Goal: Complete application form: Complete application form

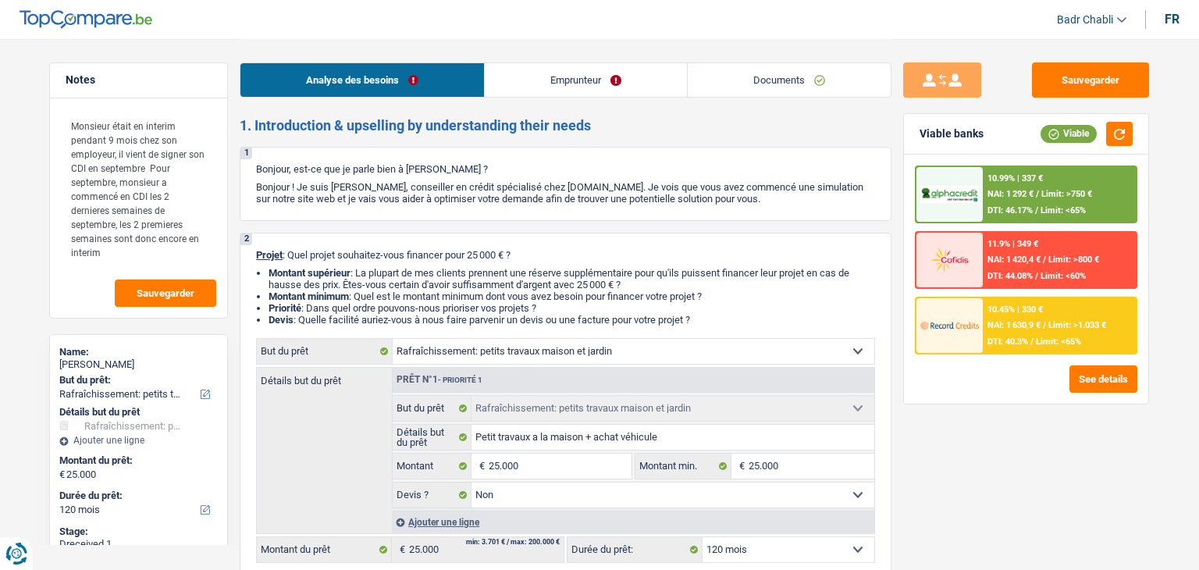
select select "houseOrGarden"
select select "120"
select select "houseOrGarden"
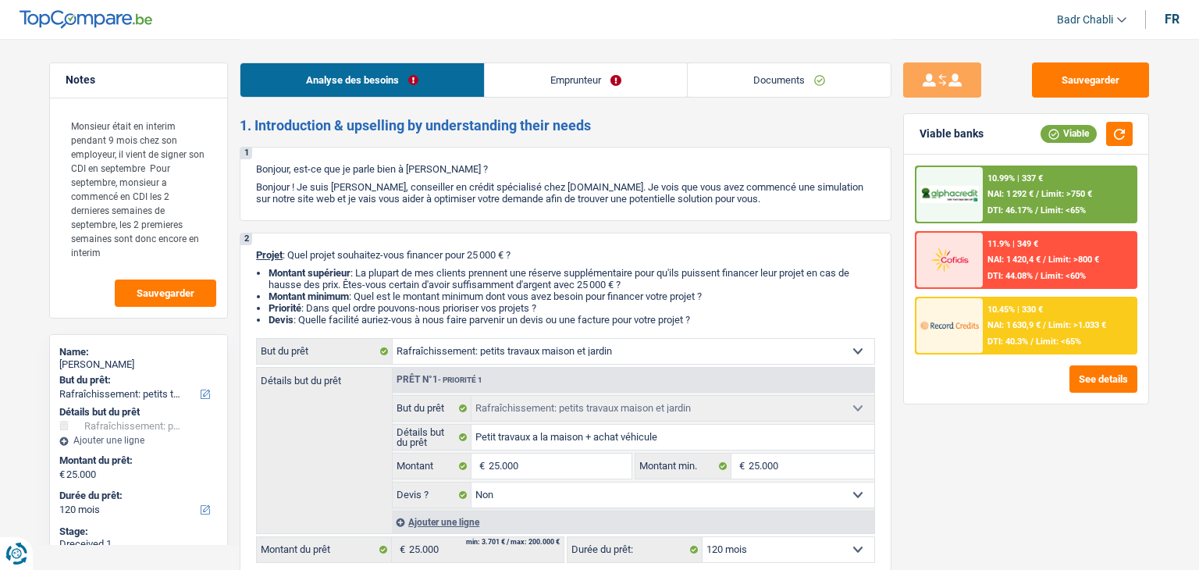
select select "false"
select select "120"
select select "worker"
select select "netSalary"
select select "mealVouchers"
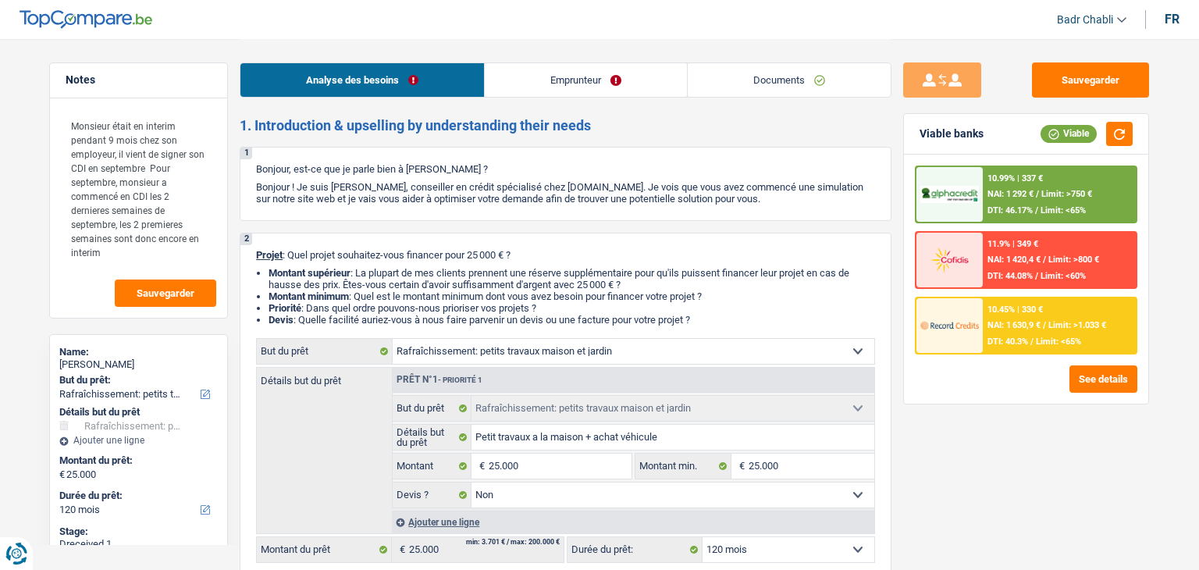
select select "ownerWithMortgage"
select select "mortgage"
select select "360"
select select "cardOrCredit"
select select "carLoan"
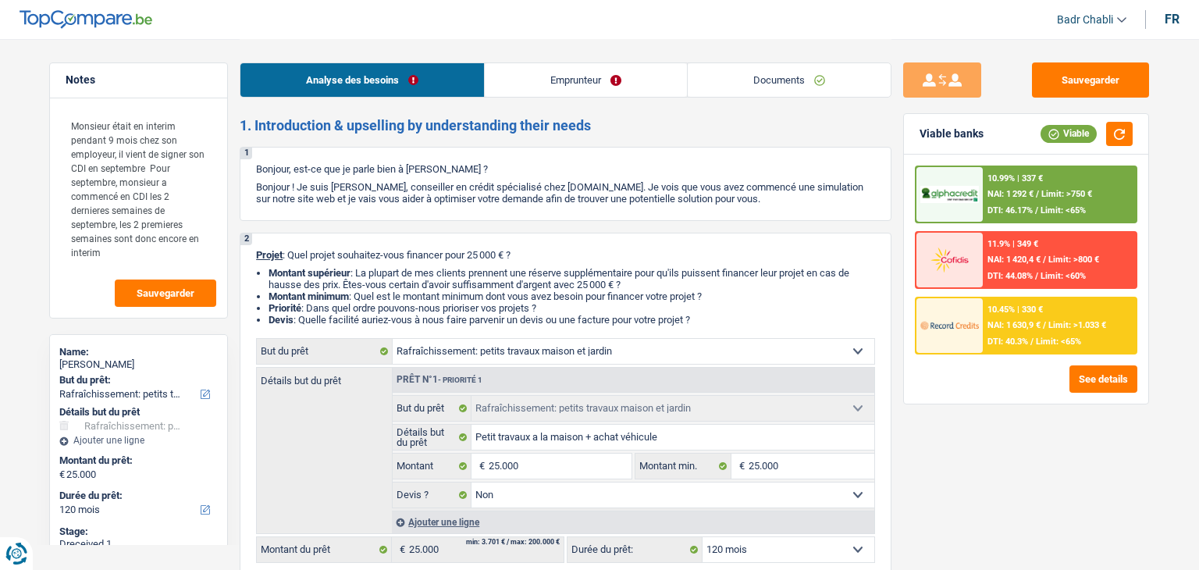
select select "36"
select select "houseOrGarden"
select select "false"
select select "120"
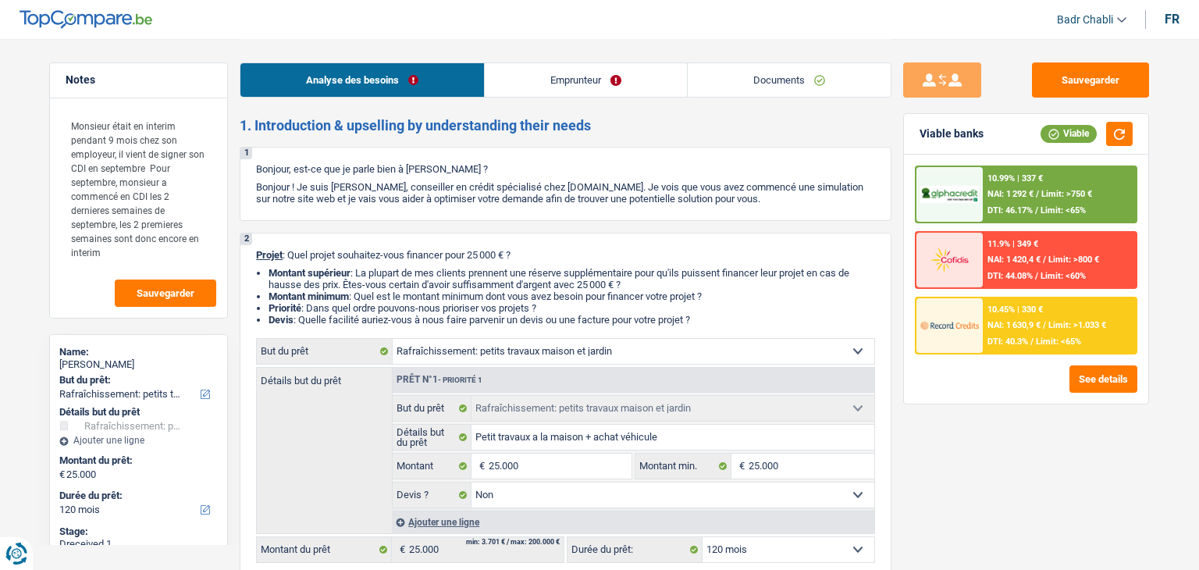
select select "worker"
select select "netSalary"
select select "mealVouchers"
select select "BE"
select select "construction"
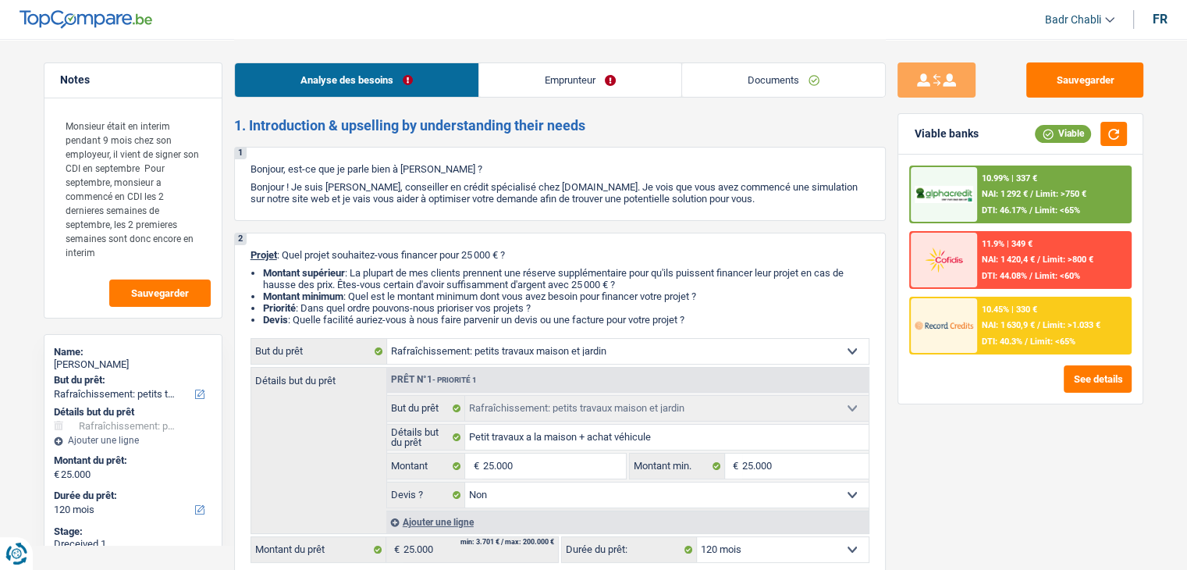
click at [612, 80] on link "Emprunteur" at bounding box center [580, 80] width 202 height 34
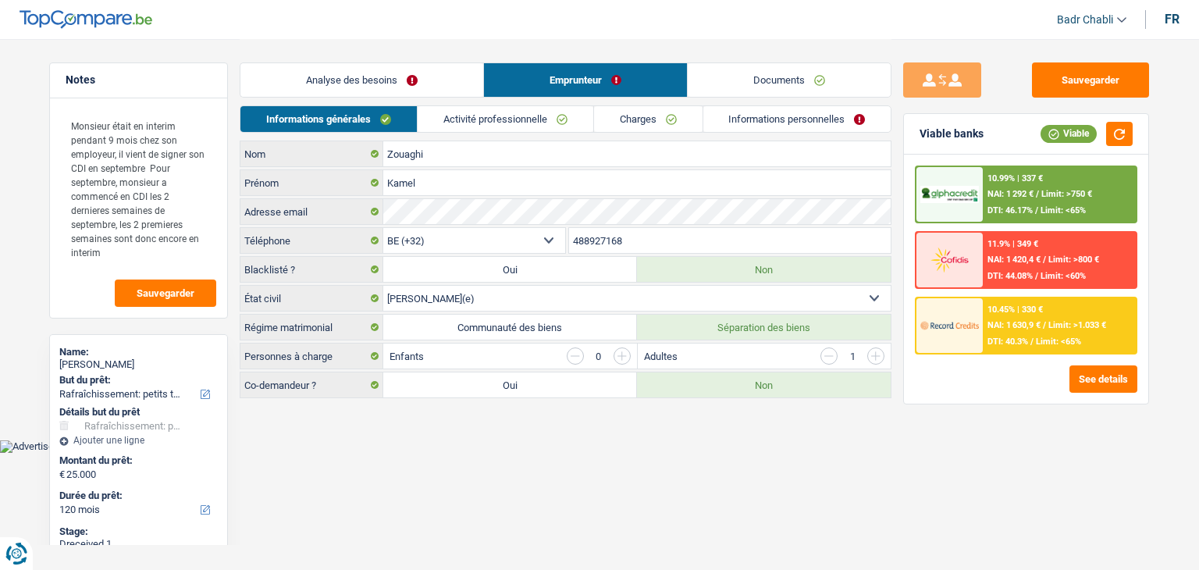
click at [537, 116] on link "Activité professionnelle" at bounding box center [506, 119] width 176 height 26
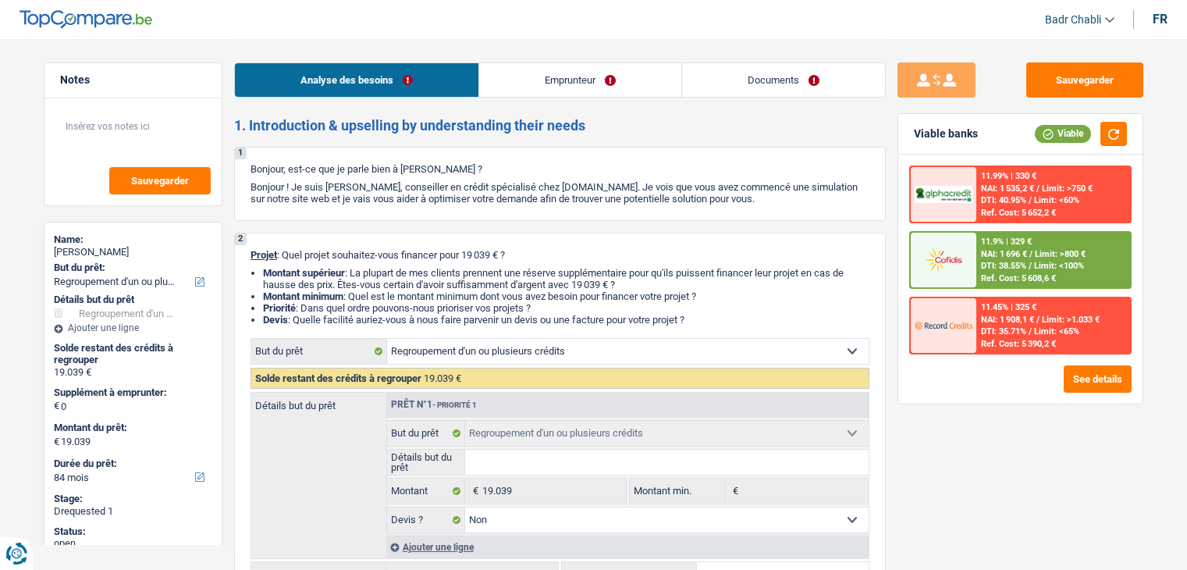
select select "refinancing"
select select "84"
select select "refinancing"
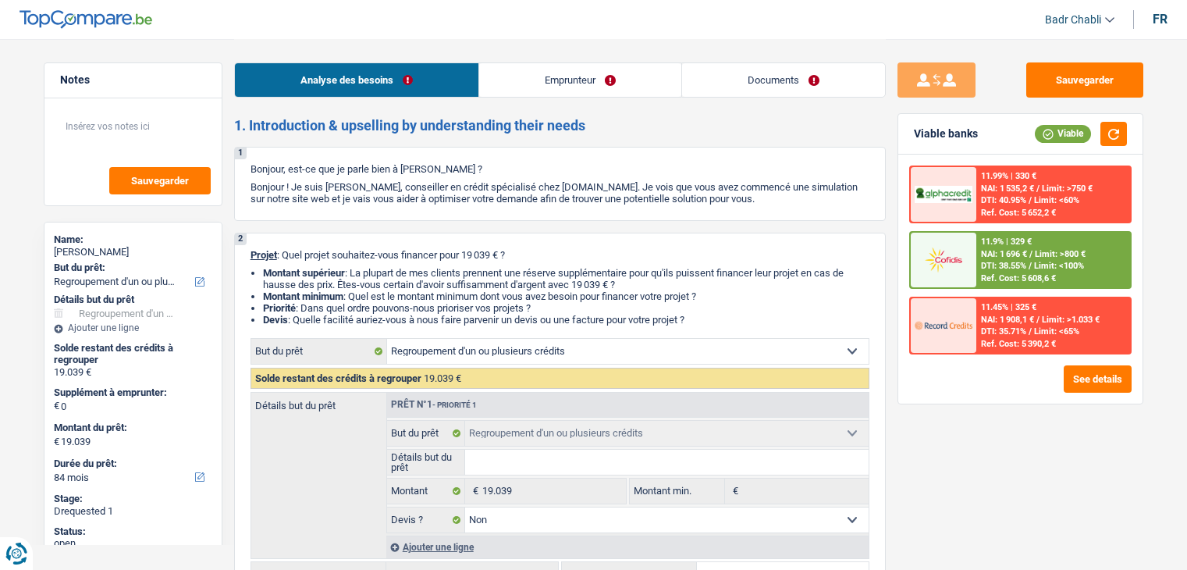
select select "false"
select select "84"
select select "privateEmployee"
select select "netSalary"
select select "mealVouchers"
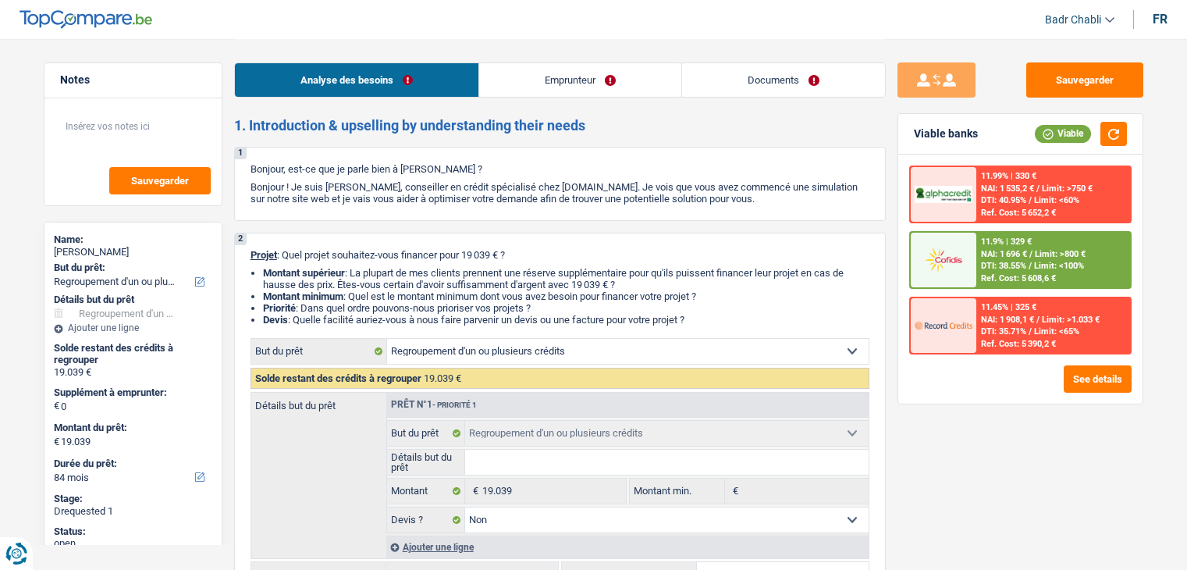
select select "rents"
select select "personalLoan"
select select "homeFurnishingOrRelocation"
select select "60"
select select "cardOrCredit"
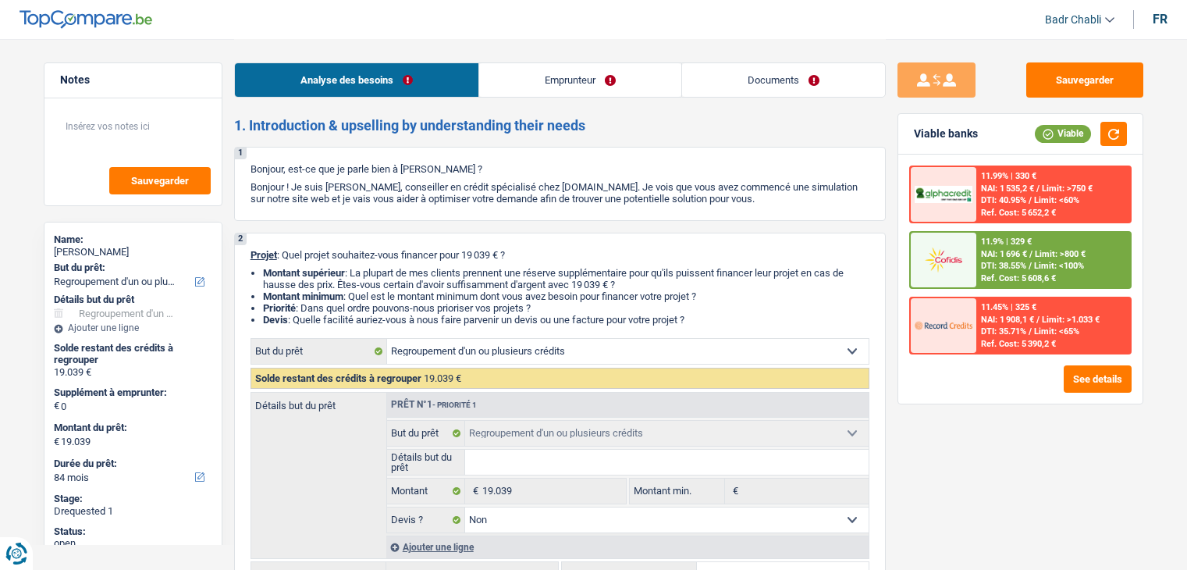
select select "personalSale"
select select "12"
select select "personalSale"
select select "12"
select select "personalSale"
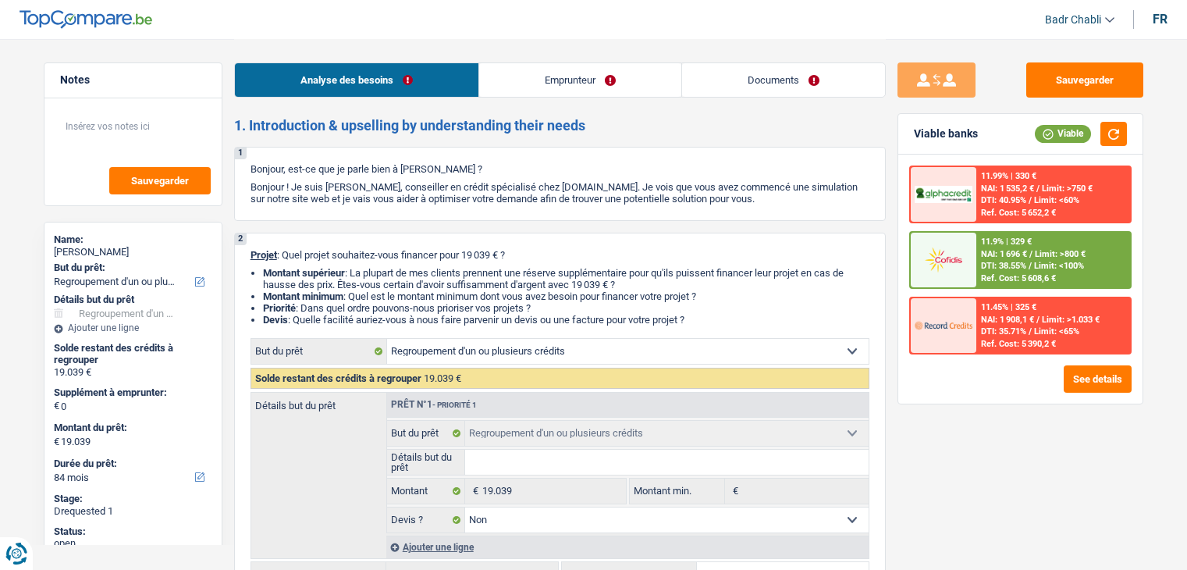
select select "12"
select select "refinancing"
select select "false"
select select "84"
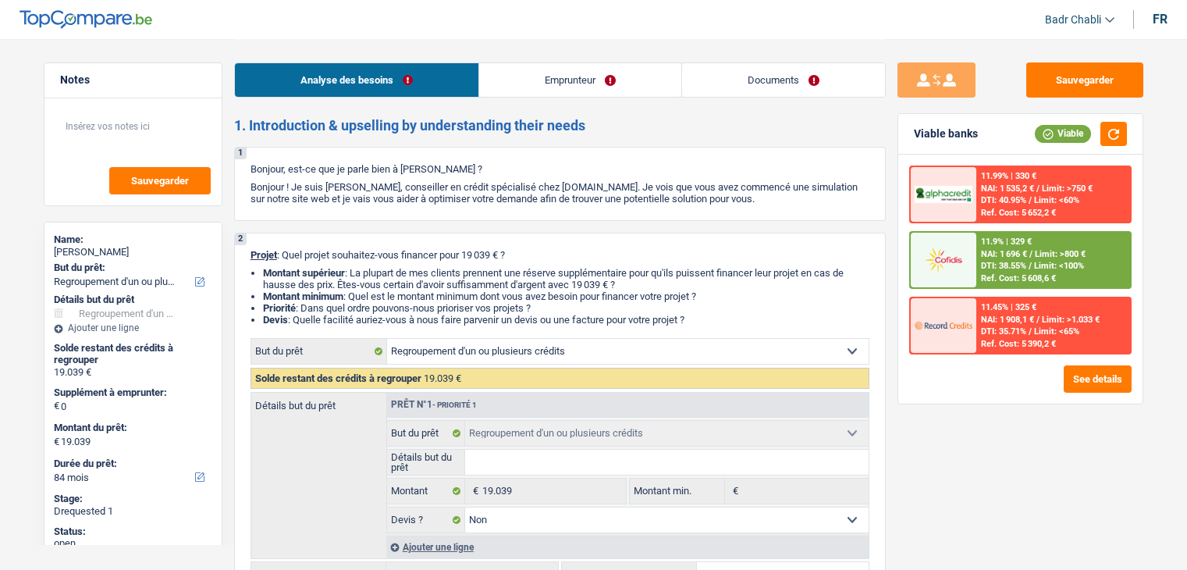
select select "refinancing"
select select "84"
select select "refinancing"
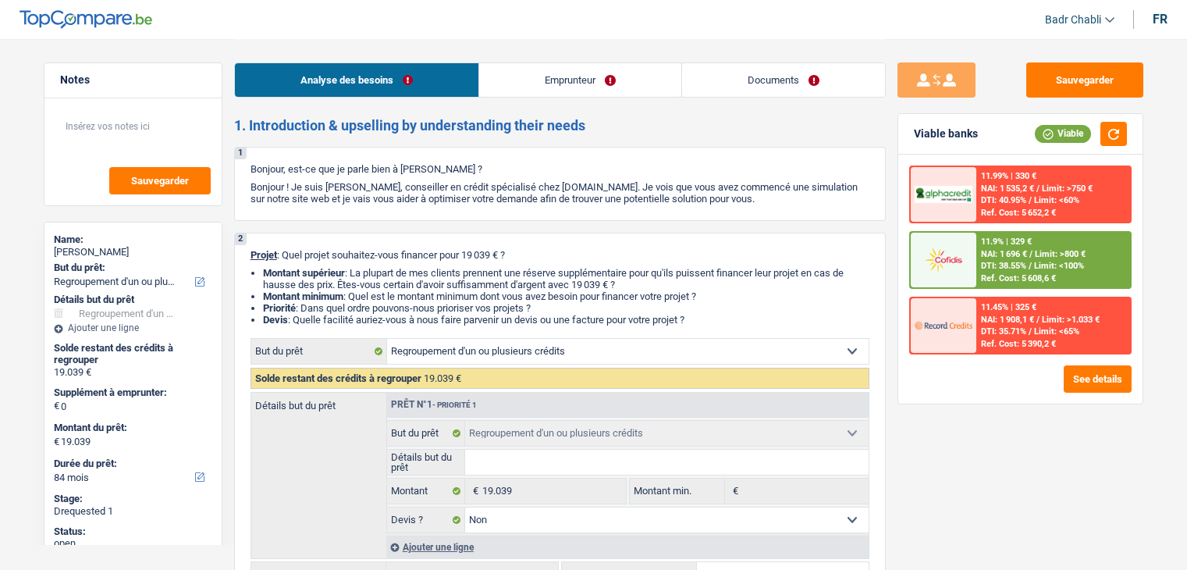
select select "false"
select select "84"
select select "privateEmployee"
select select "netSalary"
select select "mealVouchers"
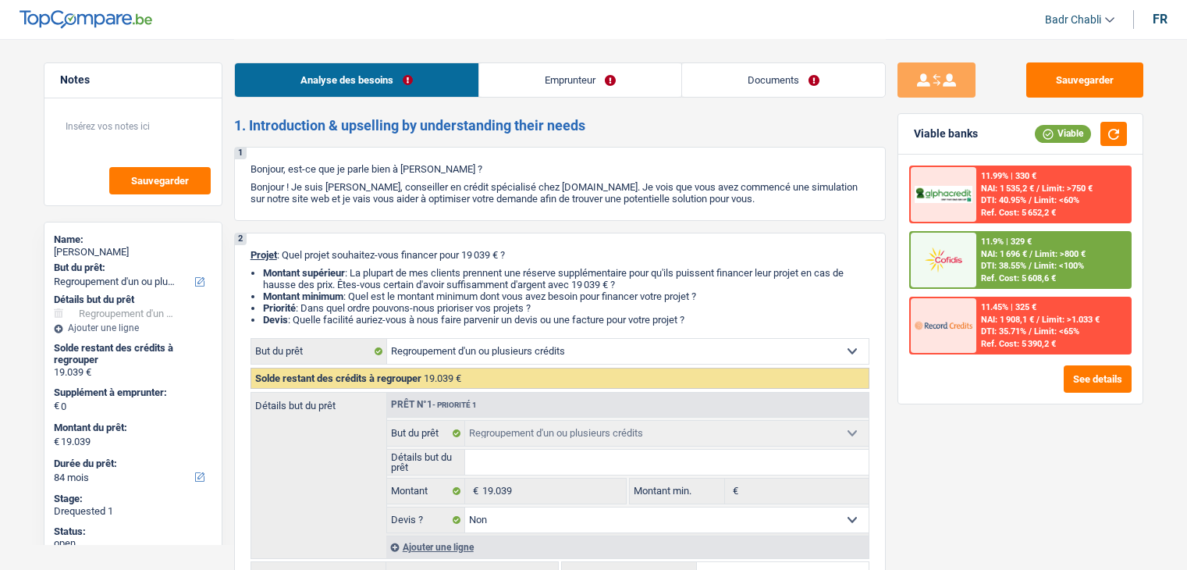
select select "rents"
select select "personalLoan"
select select "homeFurnishingOrRelocation"
select select "60"
select select "cardOrCredit"
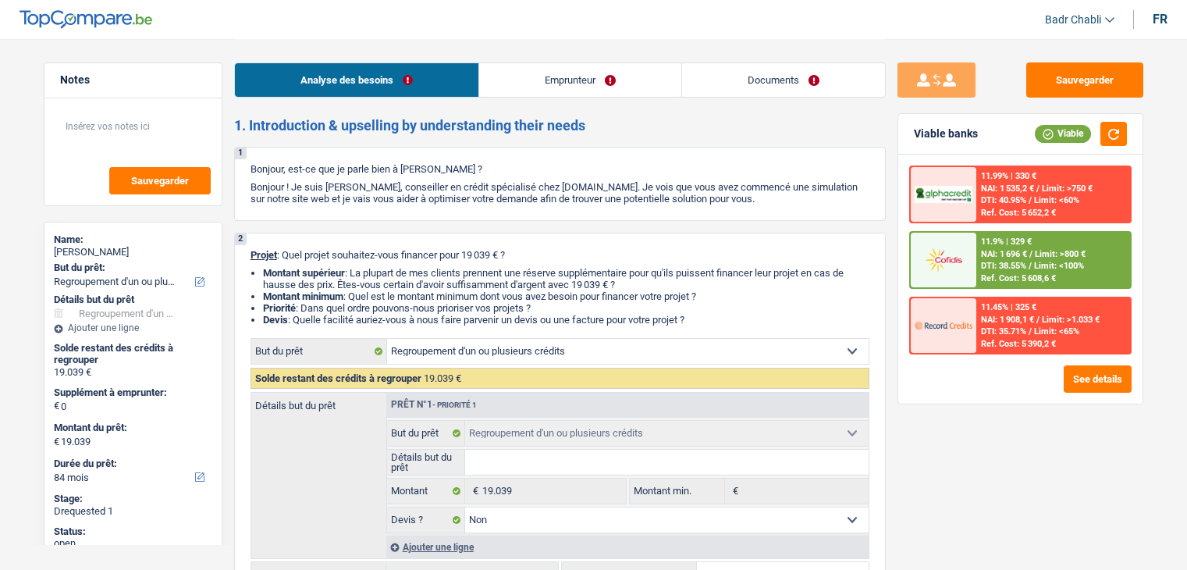
select select "personalSale"
select select "12"
select select "personalSale"
select select "12"
select select "personalSale"
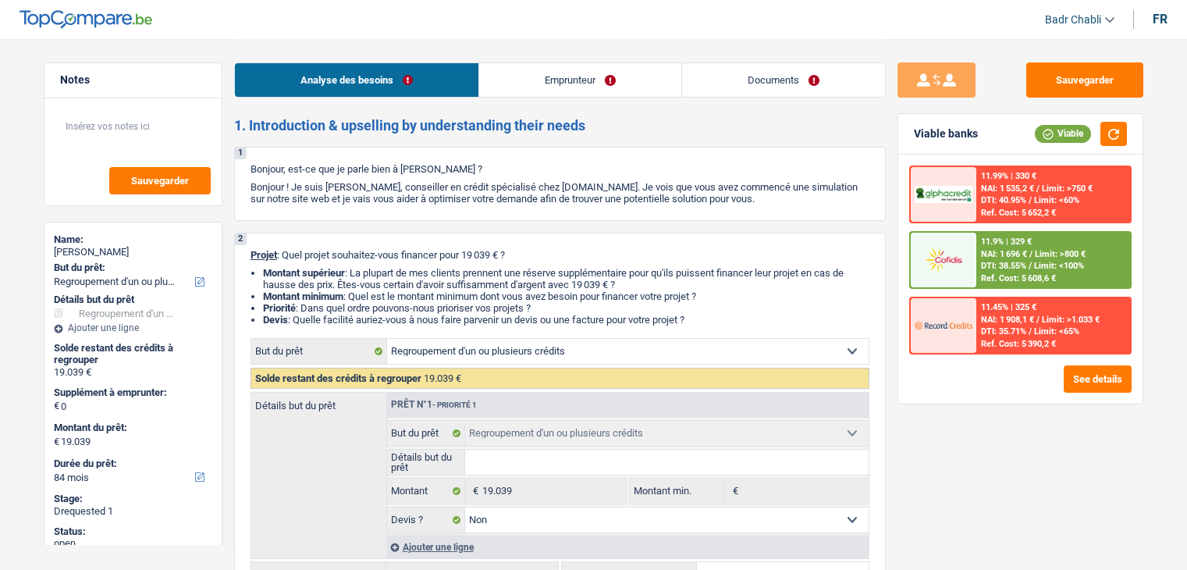
select select "12"
select select "refinancing"
select select "false"
select select "84"
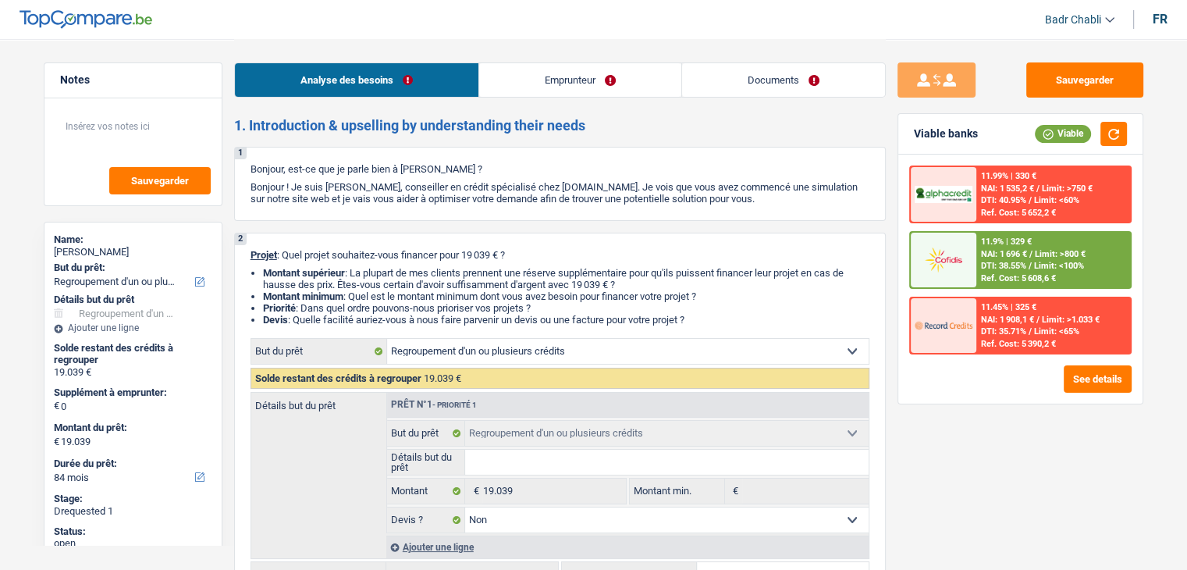
click at [750, 76] on link "Documents" at bounding box center [783, 80] width 203 height 34
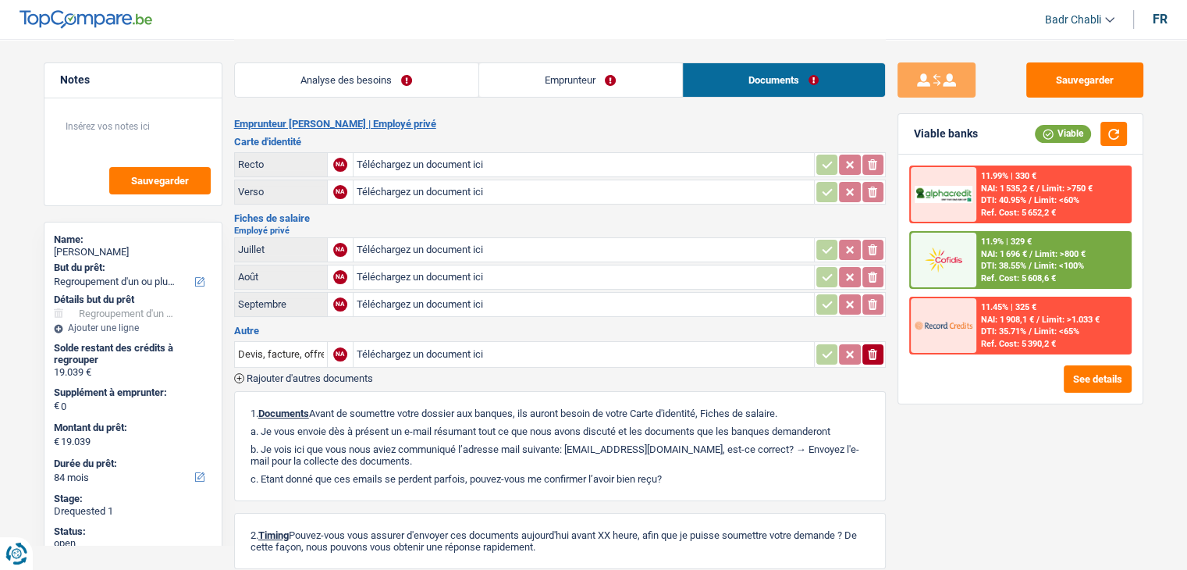
click at [568, 80] on link "Emprunteur" at bounding box center [580, 80] width 203 height 34
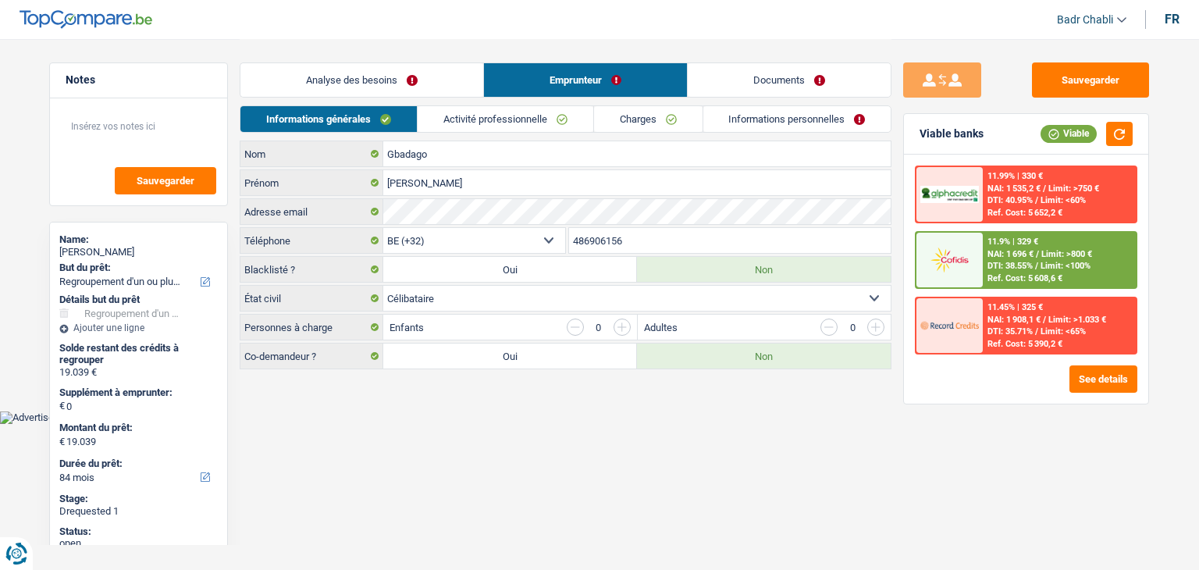
click at [542, 110] on link "Activité professionnelle" at bounding box center [506, 119] width 176 height 26
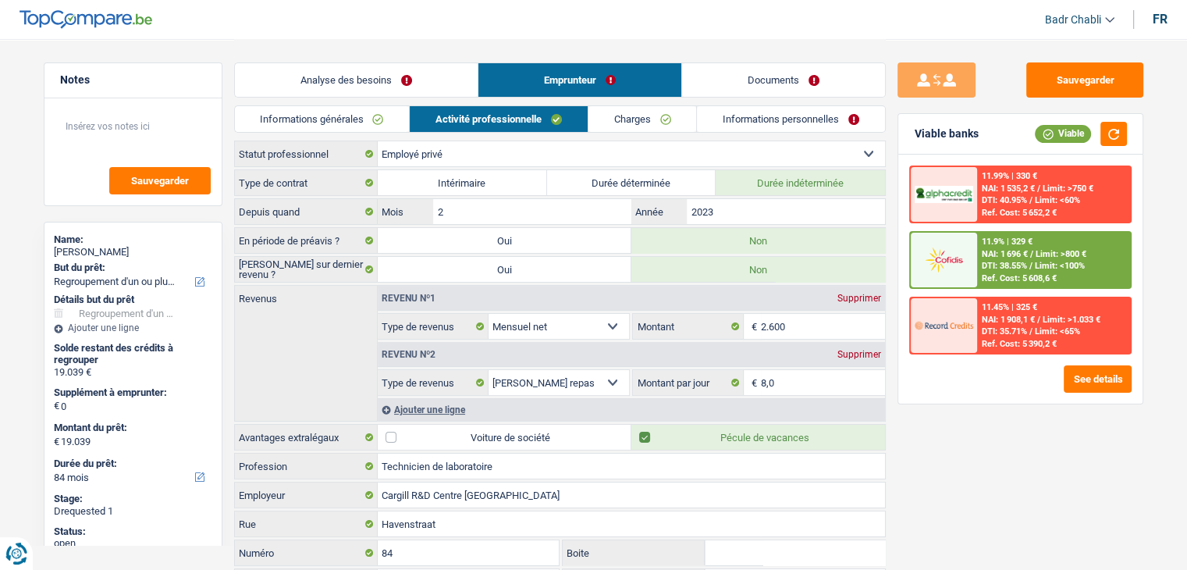
click at [637, 123] on link "Charges" at bounding box center [643, 119] width 108 height 26
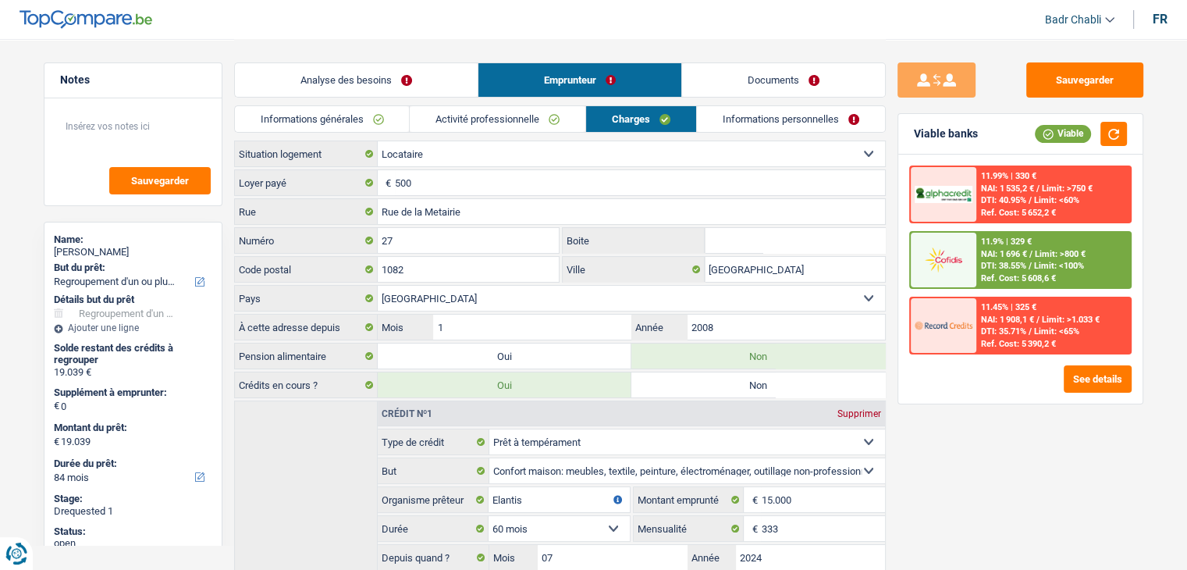
click at [817, 117] on link "Informations personnelles" at bounding box center [791, 119] width 188 height 26
